Goal: Find specific fact: Find specific fact

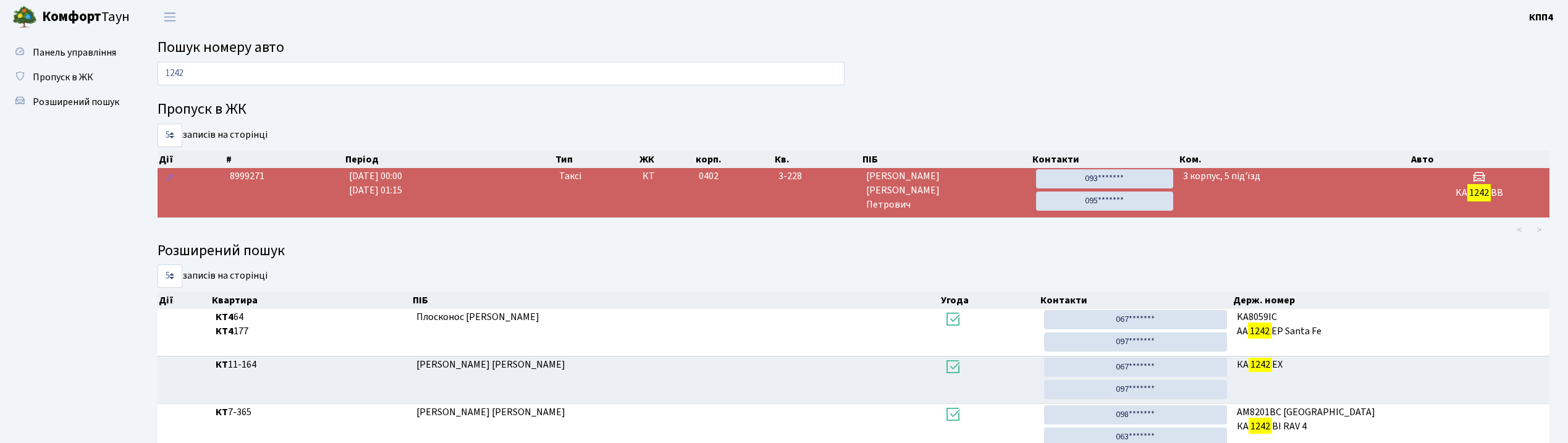
scroll to position [67, 0]
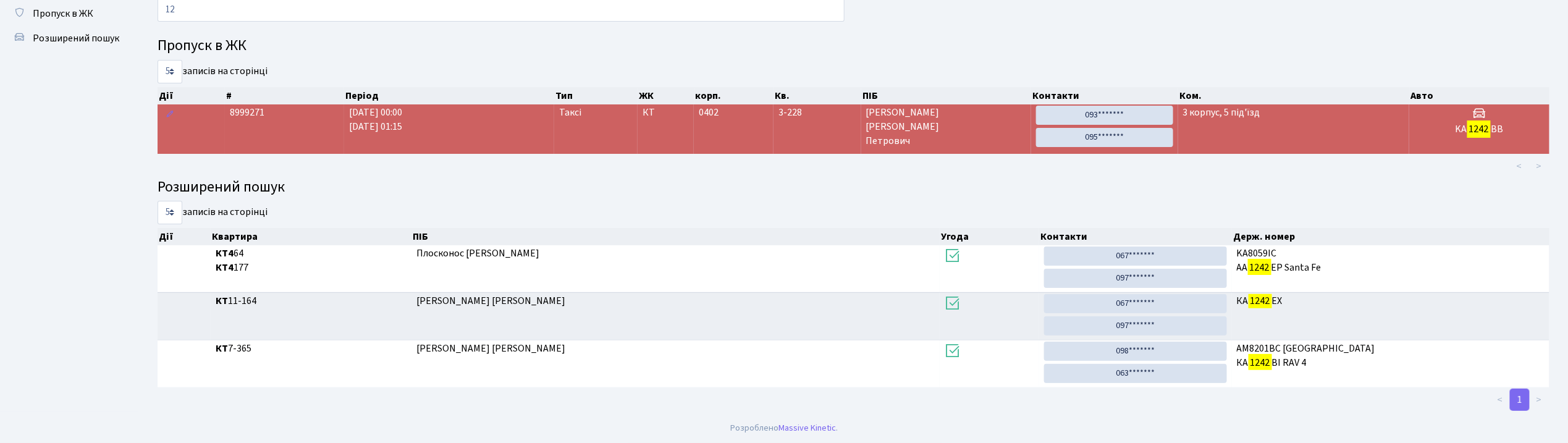
type input "1"
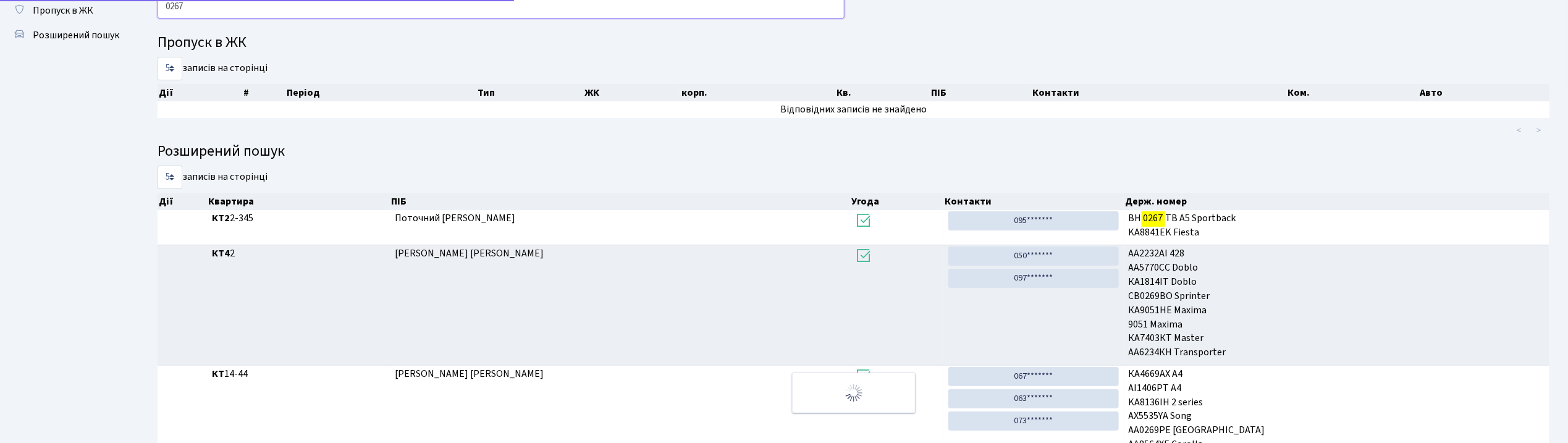
scroll to position [0, 0]
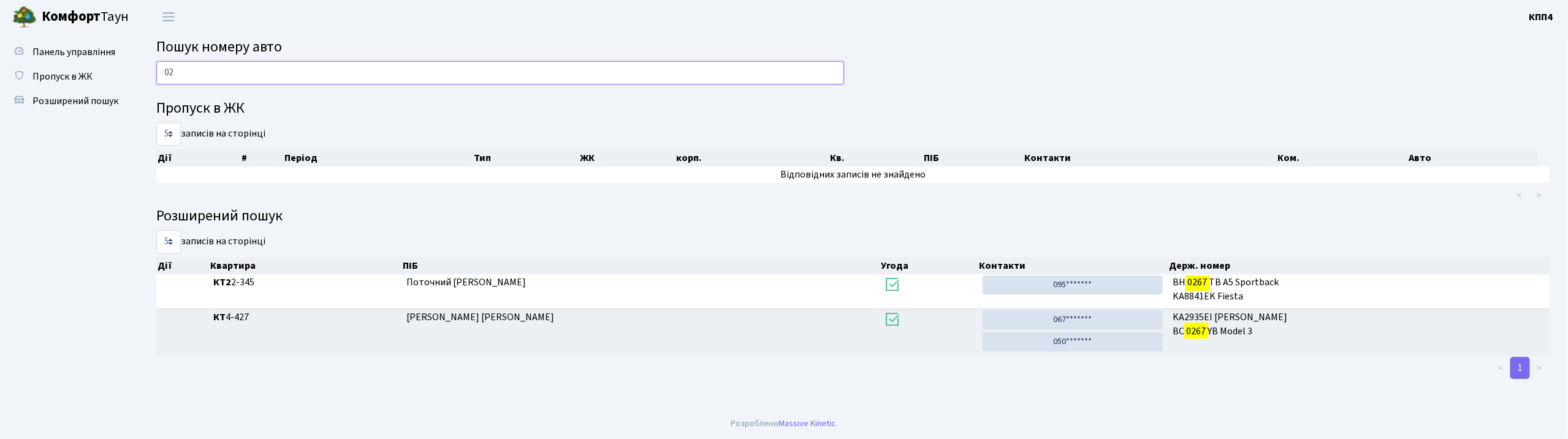
type input "0"
